Goal: Check status: Check status

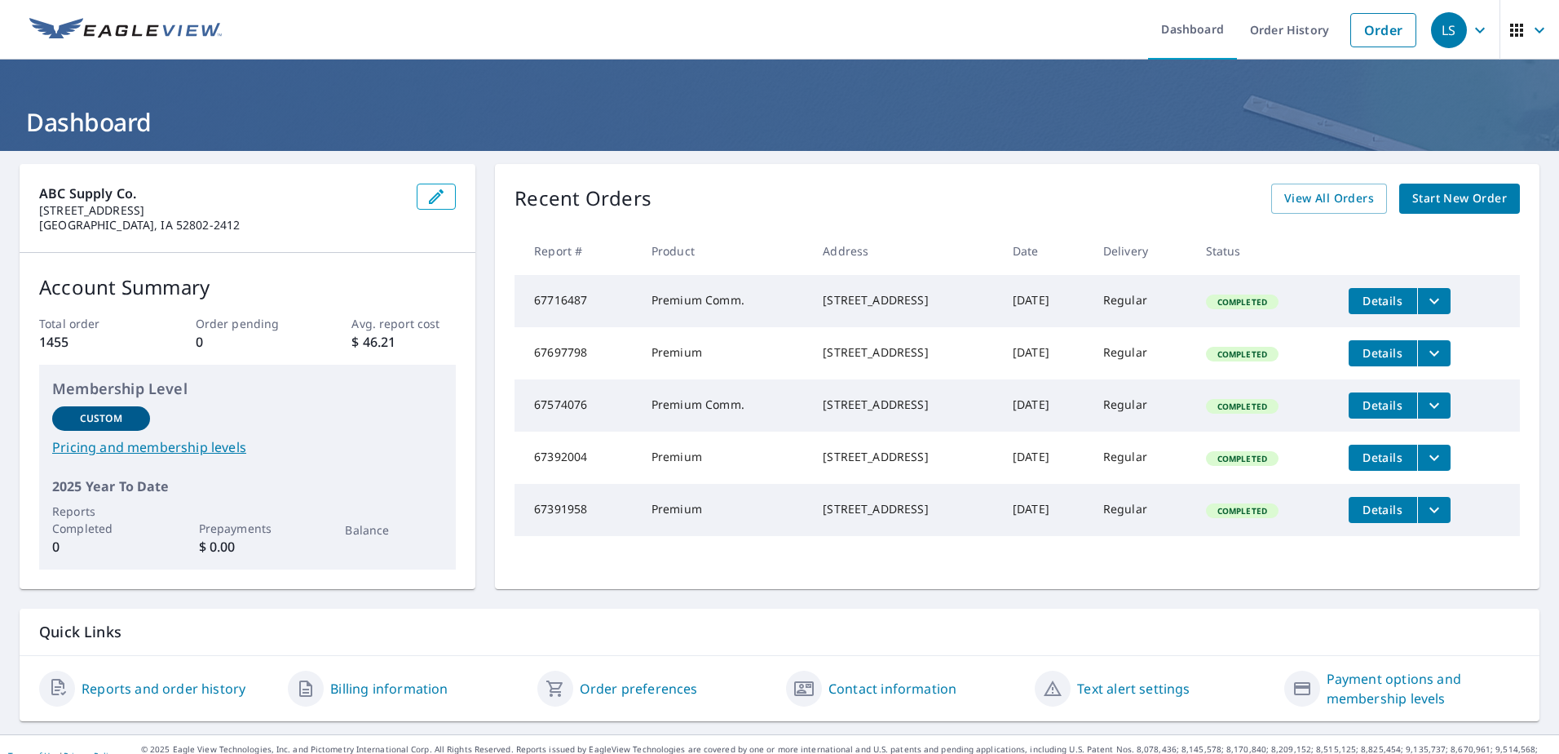
click at [1288, 34] on link "Order History" at bounding box center [1289, 30] width 105 height 60
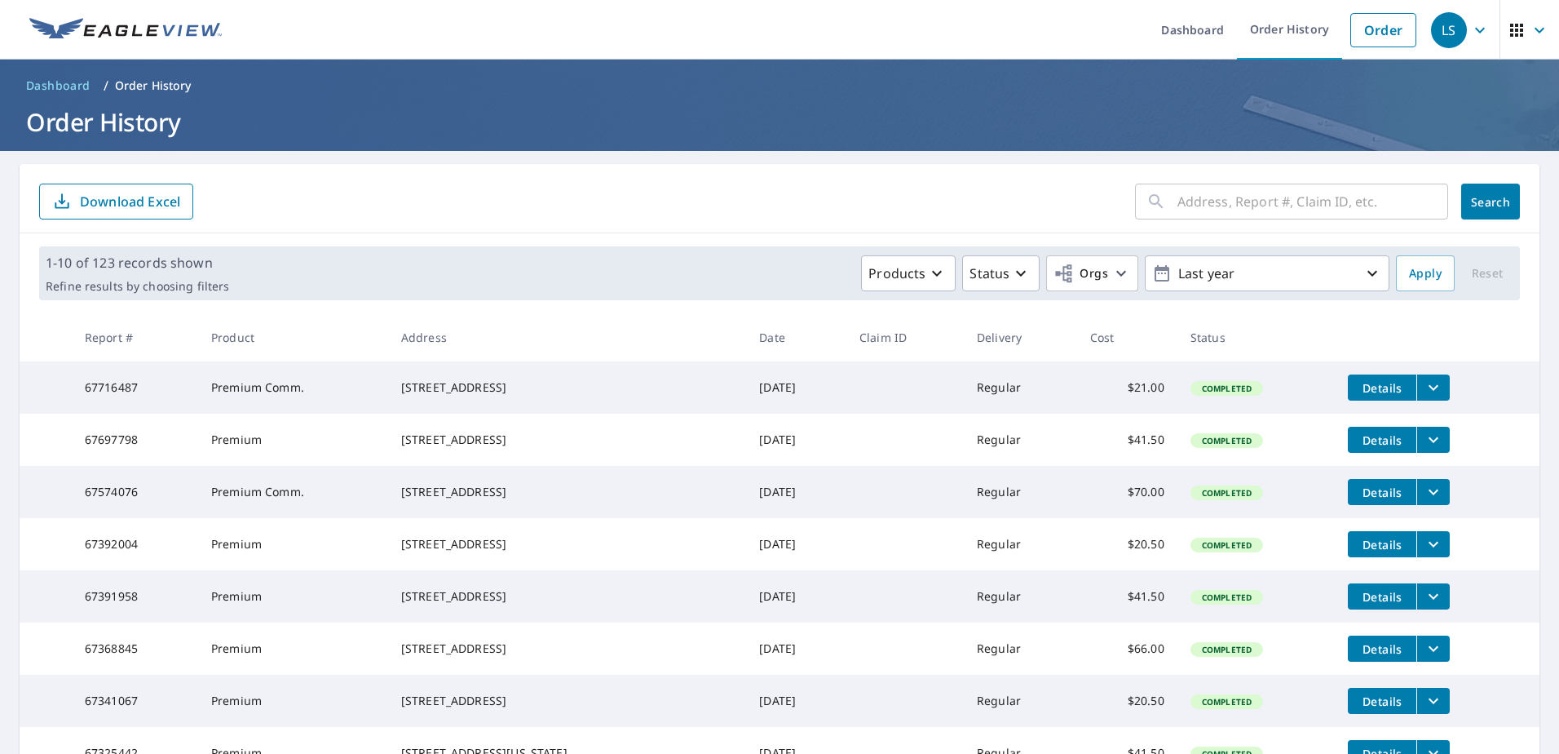
click at [1263, 201] on input "text" at bounding box center [1313, 202] width 271 height 46
type input "67453339"
click button "Search" at bounding box center [1490, 202] width 59 height 36
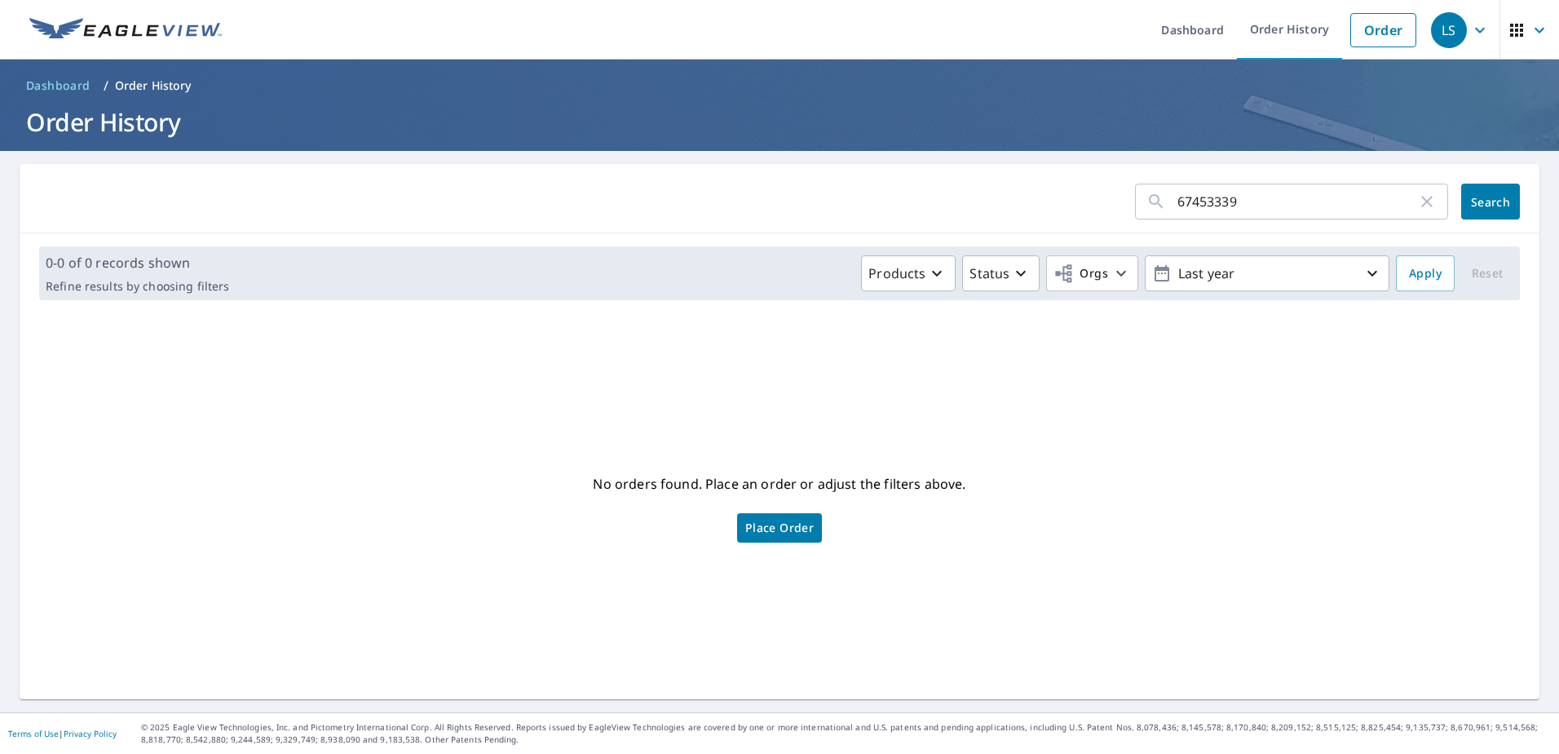
click at [1254, 208] on input "67453339" at bounding box center [1298, 202] width 240 height 46
type input "67453339"
click button "Search" at bounding box center [1490, 202] width 59 height 36
click at [79, 85] on span "Dashboard" at bounding box center [58, 85] width 64 height 16
